Goal: Register for event/course

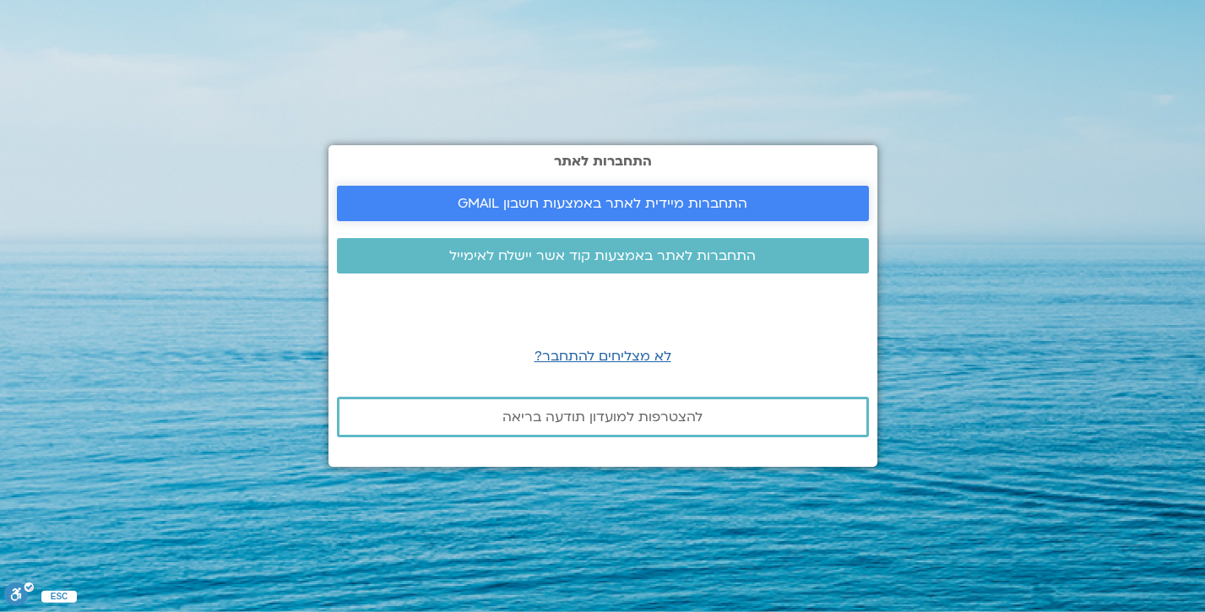
click at [608, 197] on span "התחברות מיידית לאתר באמצעות חשבון GMAIL" at bounding box center [603, 203] width 290 height 15
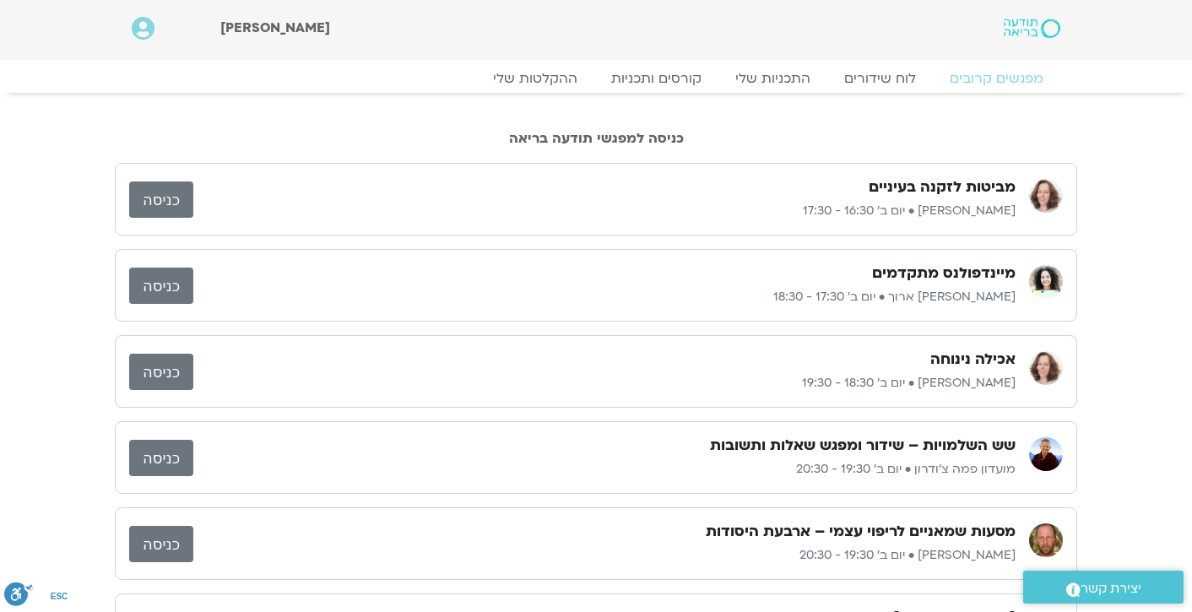
click at [936, 274] on h3 "מיינדפולנס מתקדמים" at bounding box center [944, 273] width 144 height 20
click at [175, 287] on link "כניסה" at bounding box center [161, 286] width 64 height 36
